Goal: Find specific page/section: Find specific page/section

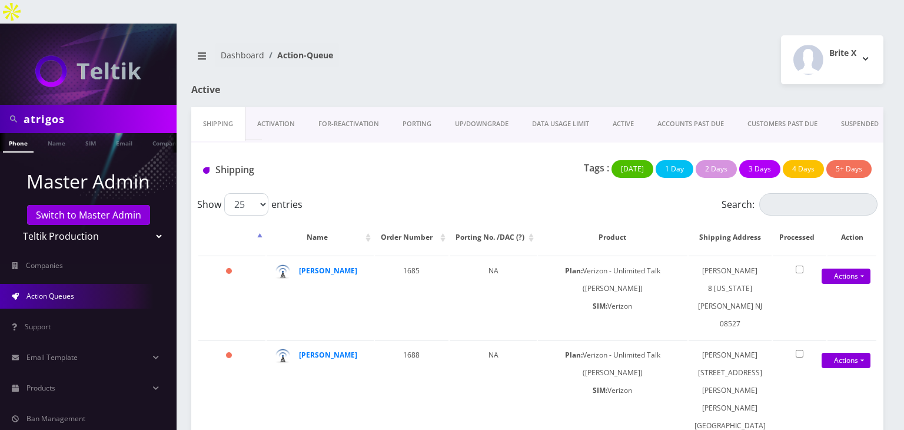
scroll to position [0, 6]
click at [124, 225] on select "Teltik Production My Link Mobile VennMobile Unlimited Advanced LTE Rexing Inc D…" at bounding box center [89, 236] width 150 height 22
select select "13"
click at [14, 225] on select "Teltik Production My Link Mobile VennMobile Unlimited Advanced LTE Rexing Inc D…" at bounding box center [89, 236] width 150 height 22
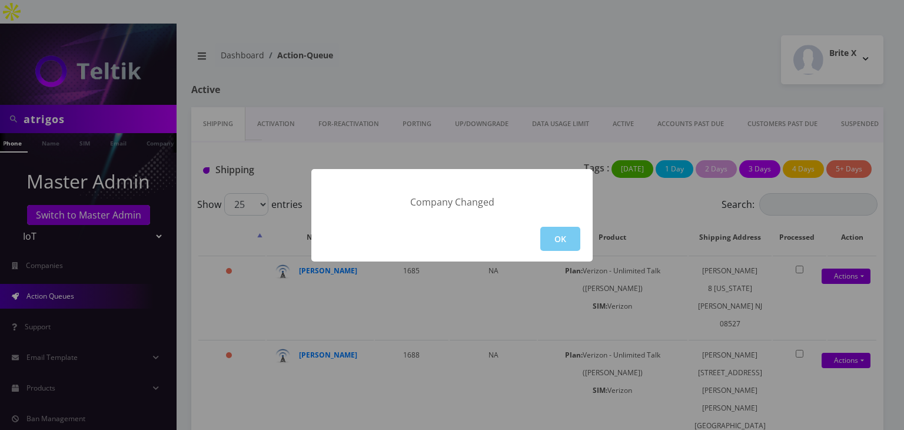
click at [552, 238] on button "OK" at bounding box center [560, 239] width 40 height 24
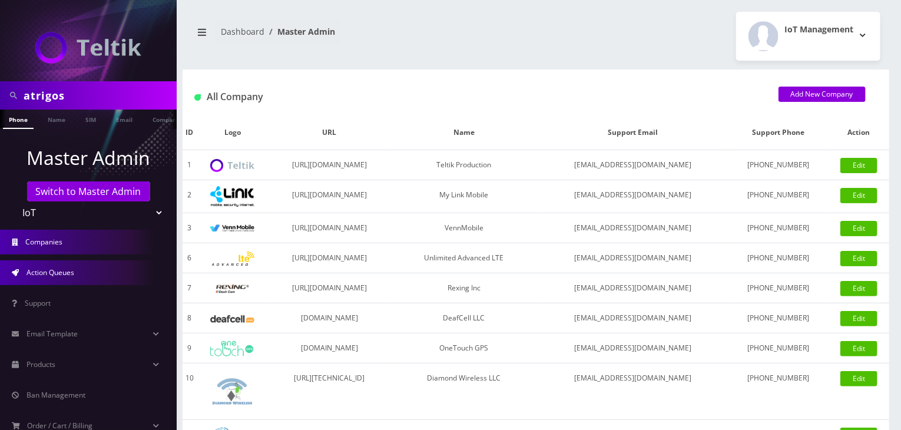
click at [54, 278] on link "Action Queues" at bounding box center [88, 272] width 177 height 25
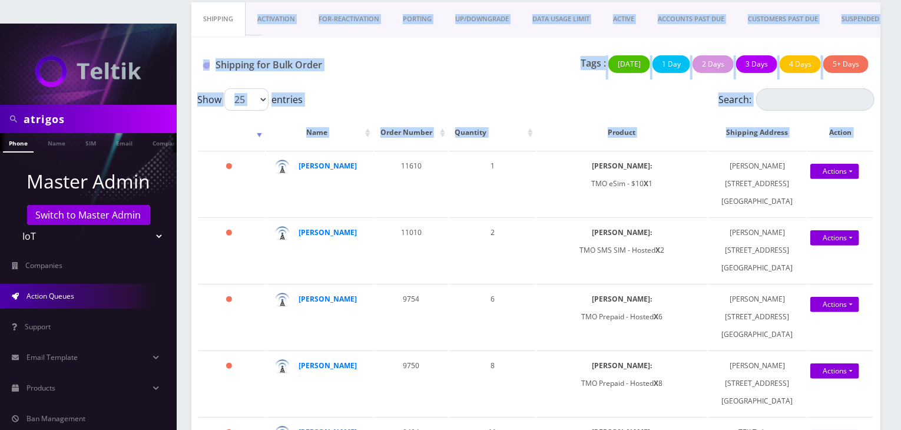
scroll to position [92, 0]
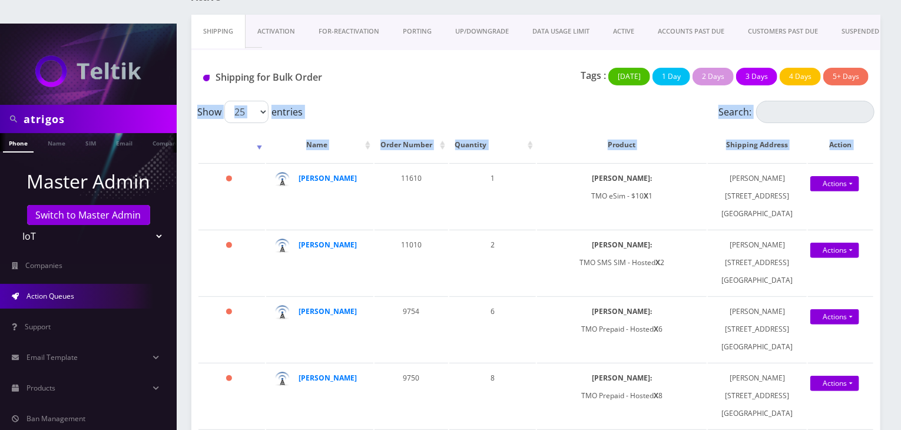
drag, startPoint x: 220, startPoint y: 248, endPoint x: 359, endPoint y: 79, distance: 218.7
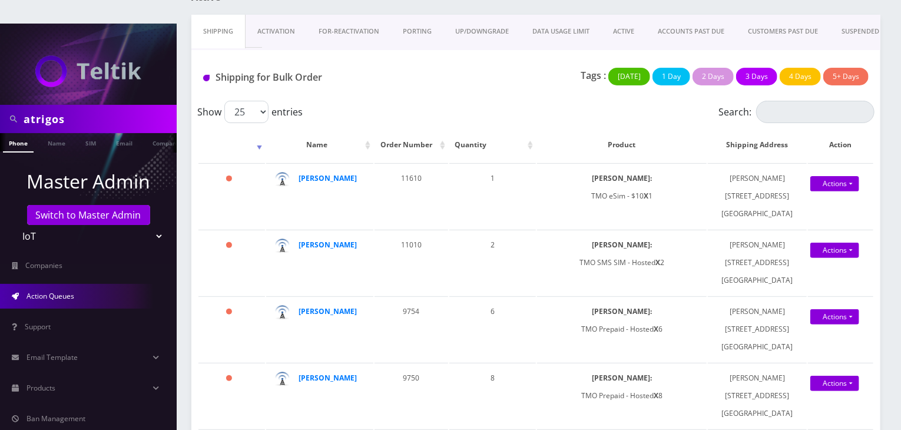
click at [377, 75] on div "Shipping for Bulk Order Tags : [DATE] 1 Day 2 Days 3 Days 4 Days 5+ Days" at bounding box center [535, 75] width 689 height 51
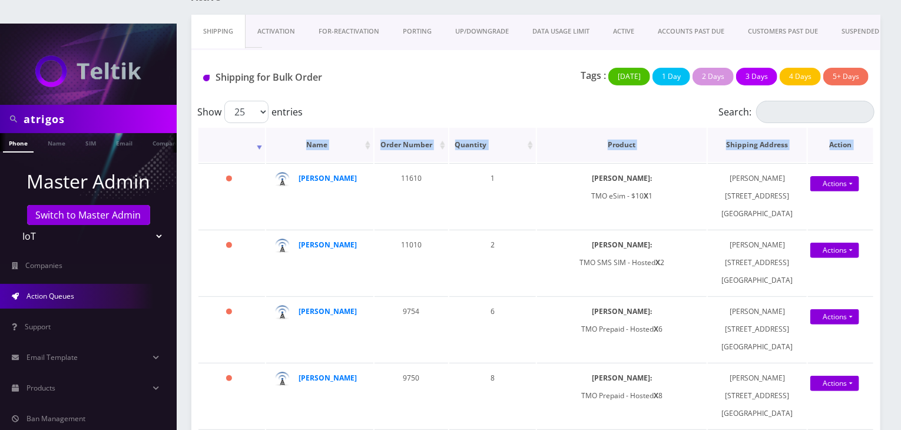
drag, startPoint x: 210, startPoint y: 151, endPoint x: 249, endPoint y: 135, distance: 42.0
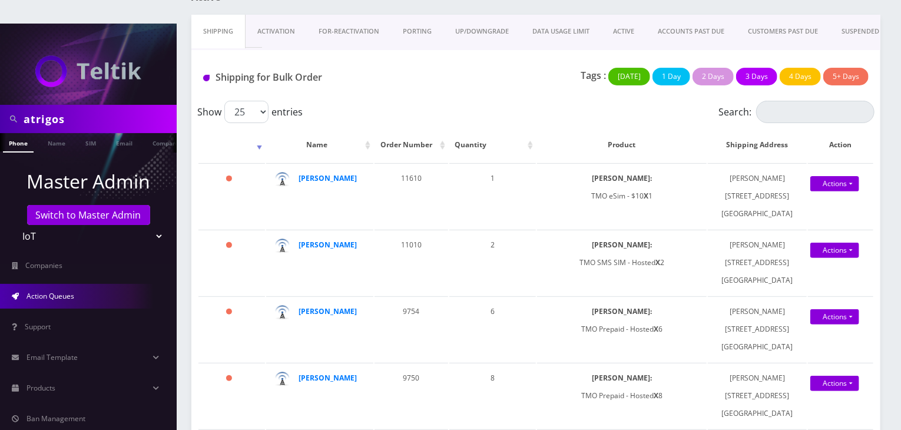
click at [388, 101] on div "Show 25 50 100 250 500 1000 entries" at bounding box center [451, 112] width 508 height 22
